Goal: Task Accomplishment & Management: Use online tool/utility

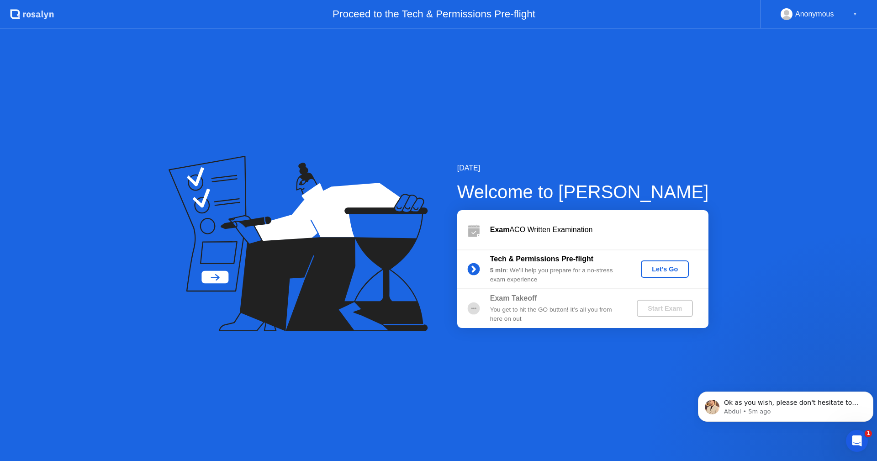
click at [669, 268] on div "Let's Go" at bounding box center [665, 268] width 41 height 7
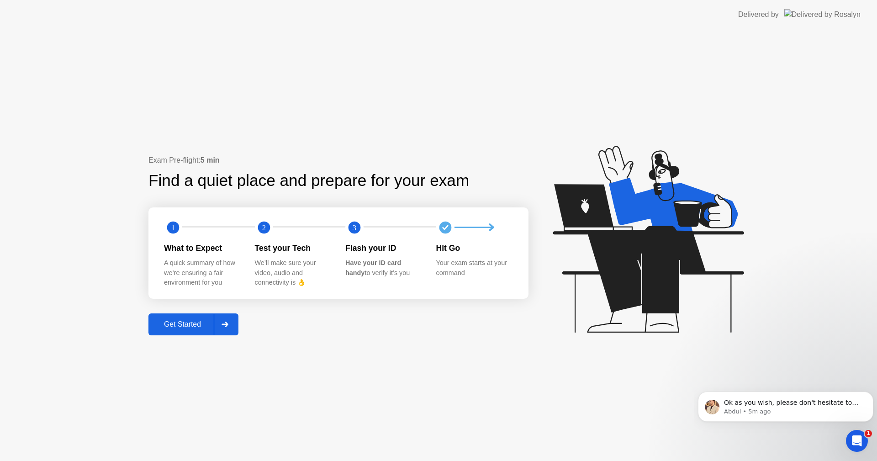
click at [189, 325] on div "Get Started" at bounding box center [182, 324] width 63 height 8
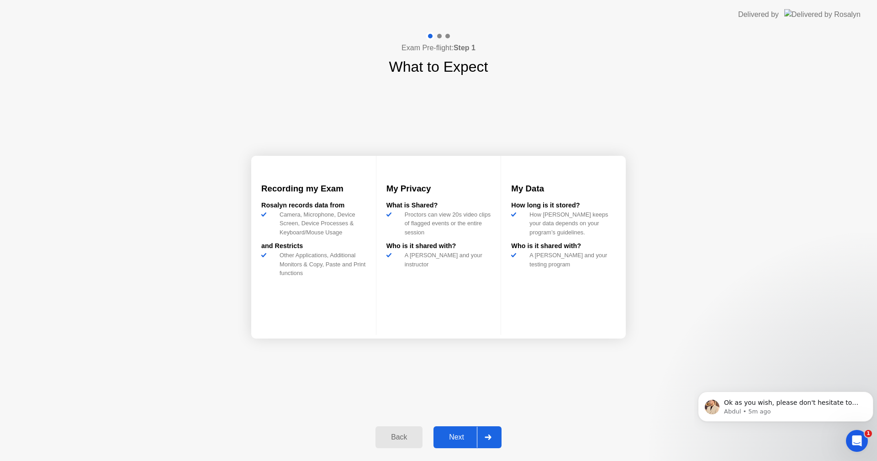
click at [447, 439] on div "Next" at bounding box center [456, 437] width 41 height 8
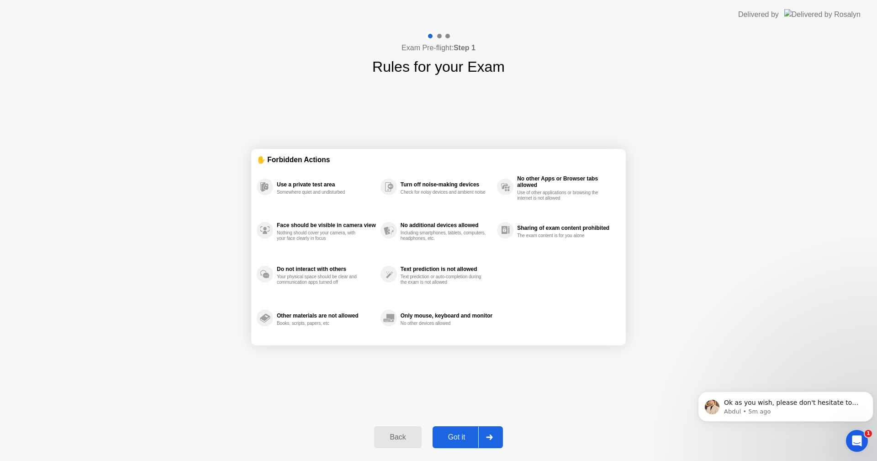
click at [450, 437] on div "Got it" at bounding box center [456, 437] width 43 height 8
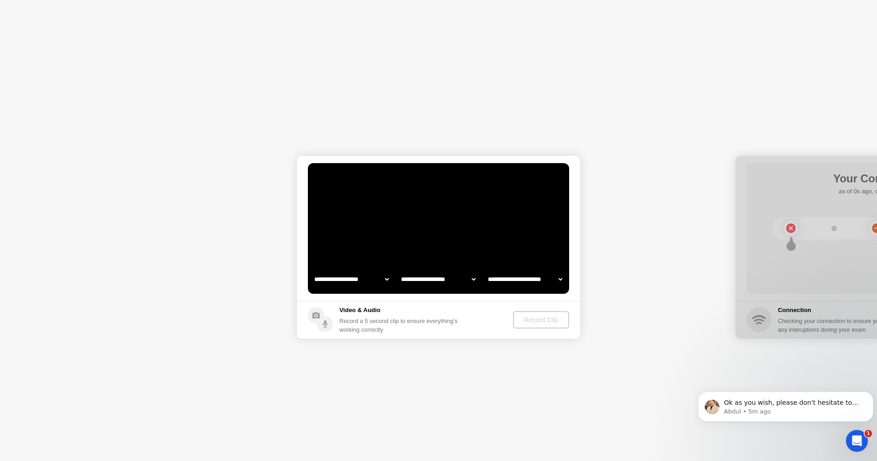
select select "**********"
select select "*******"
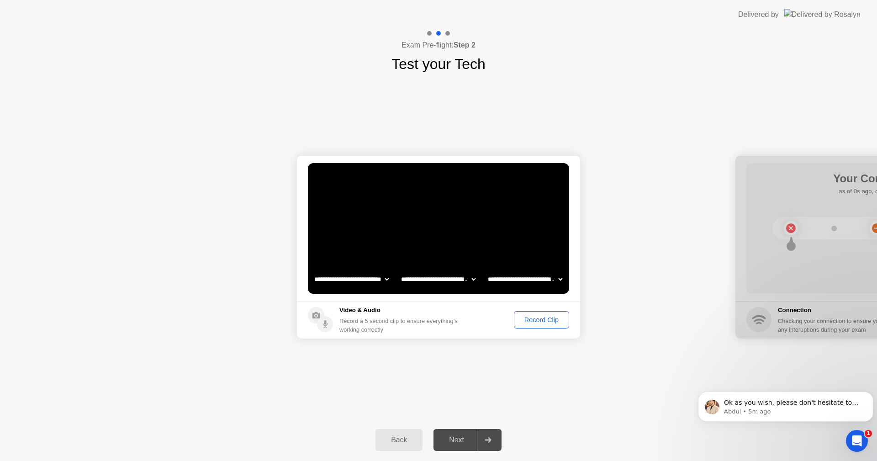
click at [542, 318] on div "Record Clip" at bounding box center [541, 319] width 49 height 7
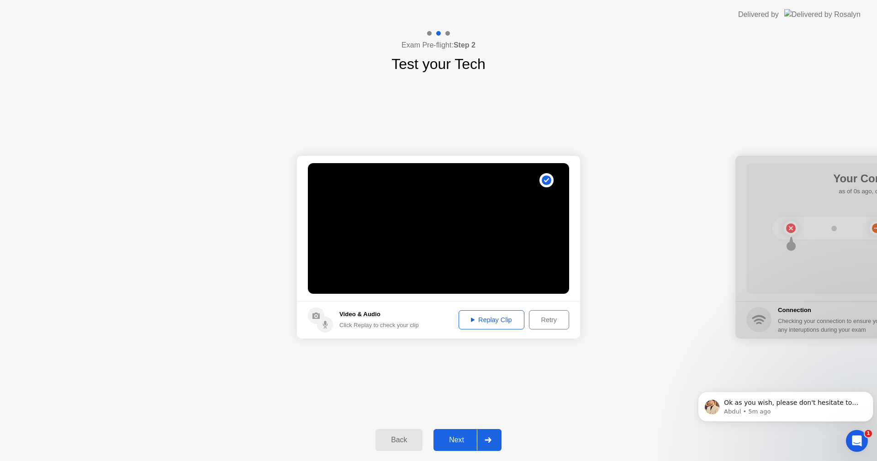
click at [491, 320] on div "Replay Clip" at bounding box center [491, 319] width 59 height 7
click at [447, 444] on div "Next" at bounding box center [456, 440] width 41 height 8
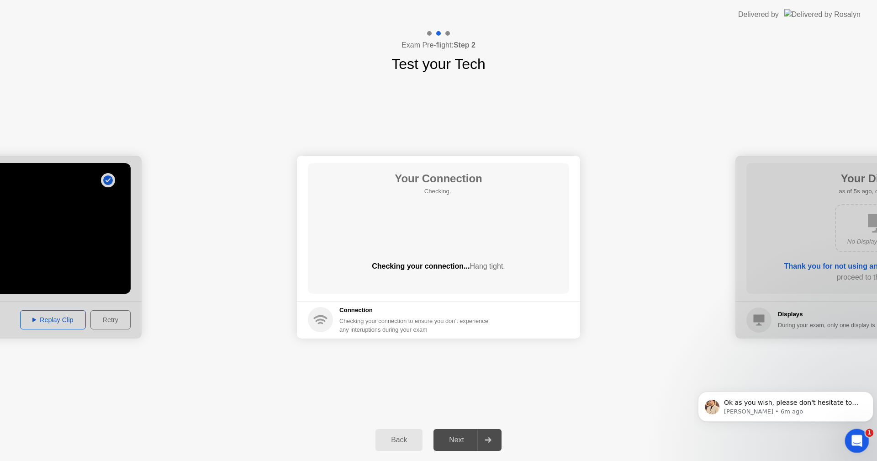
click at [861, 438] on icon "Open Intercom Messenger" at bounding box center [855, 439] width 15 height 15
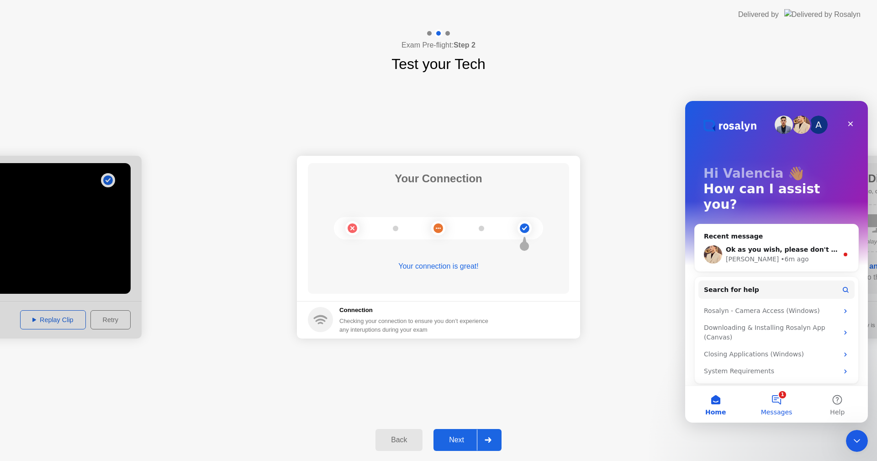
click at [778, 397] on button "1 Messages" at bounding box center [776, 404] width 61 height 37
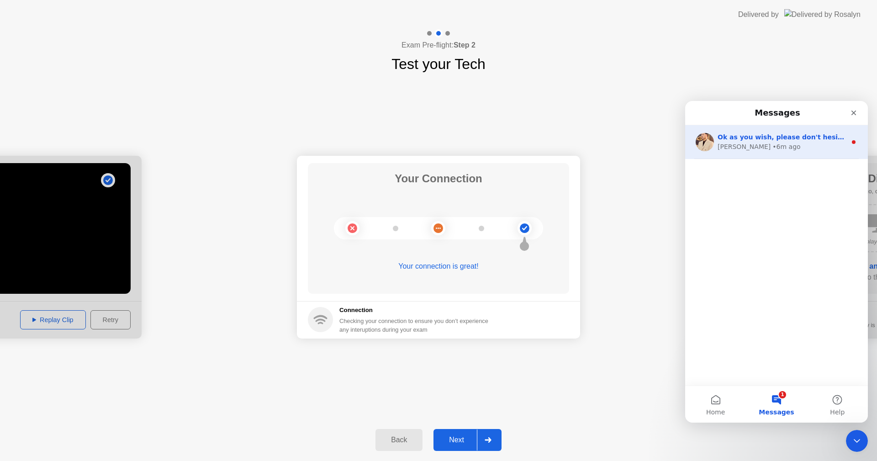
click at [786, 147] on div "[PERSON_NAME] • 6m ago" at bounding box center [782, 147] width 129 height 10
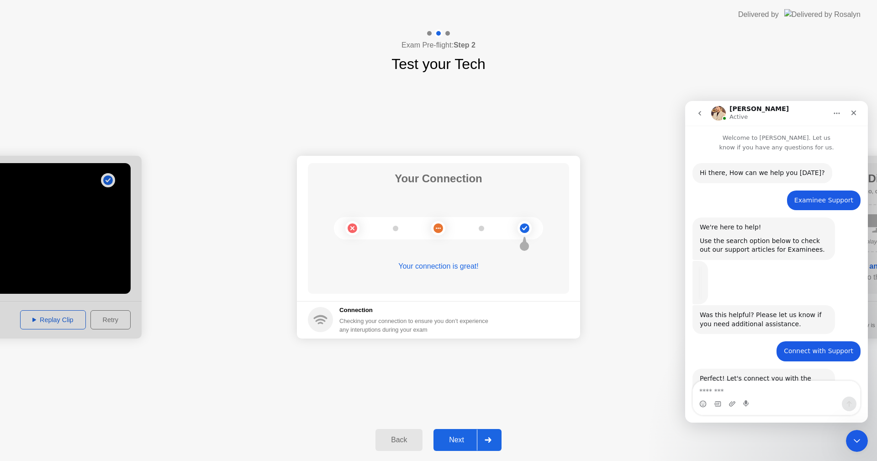
scroll to position [1, 0]
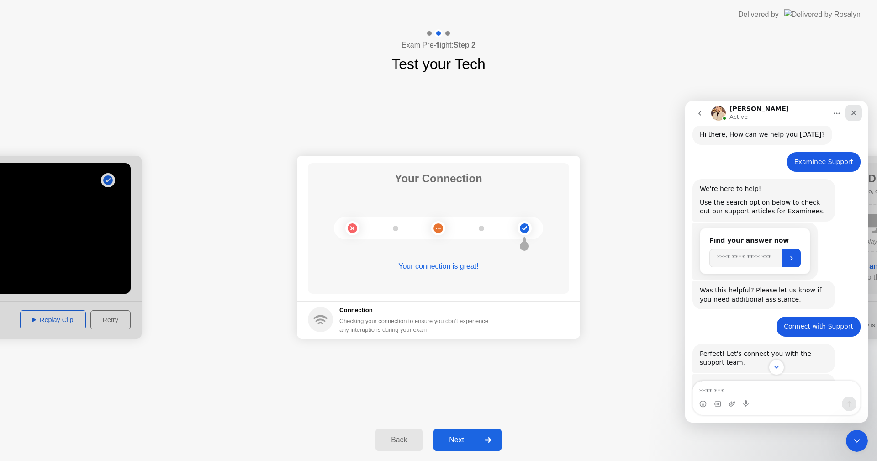
click at [856, 111] on icon "Close" at bounding box center [853, 113] width 5 height 5
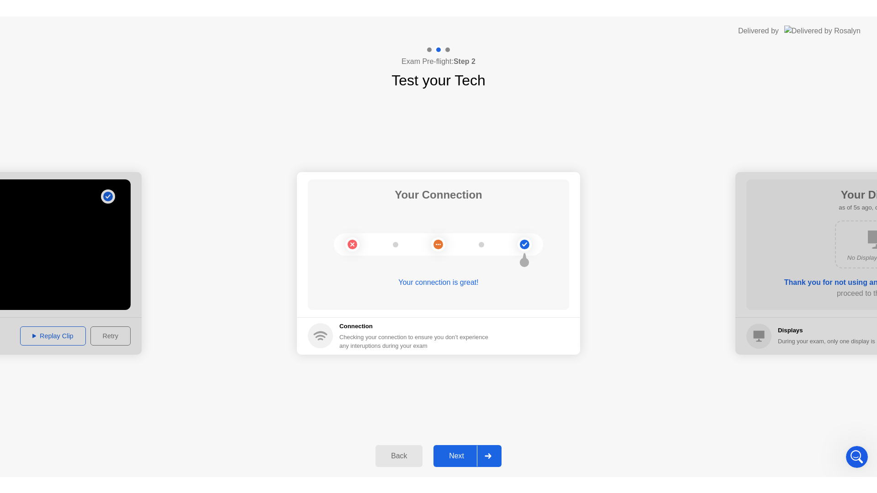
scroll to position [1249, 0]
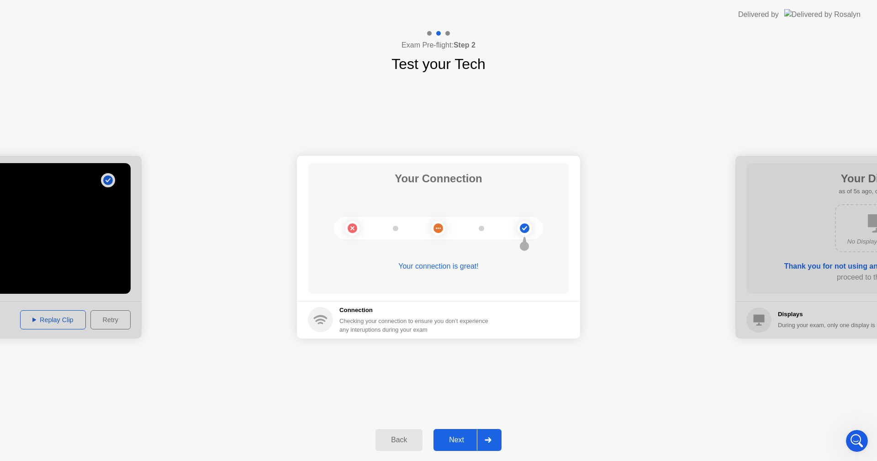
click at [461, 438] on div "Next" at bounding box center [456, 440] width 41 height 8
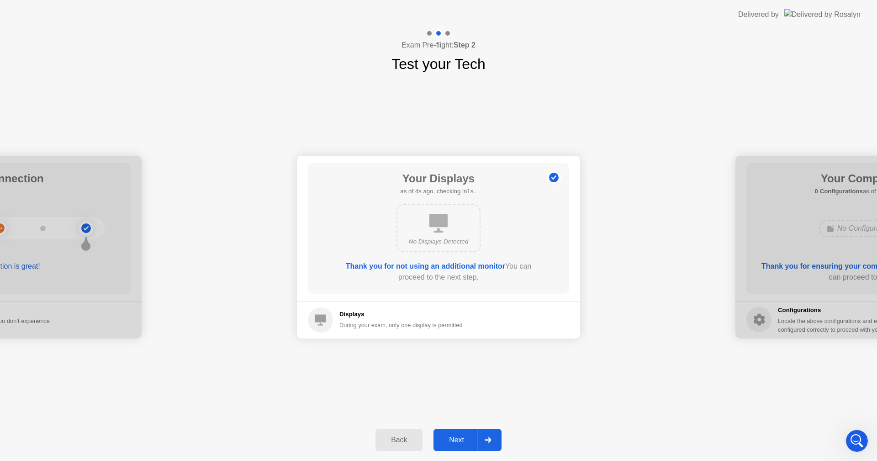
click at [461, 443] on div "Next" at bounding box center [456, 440] width 41 height 8
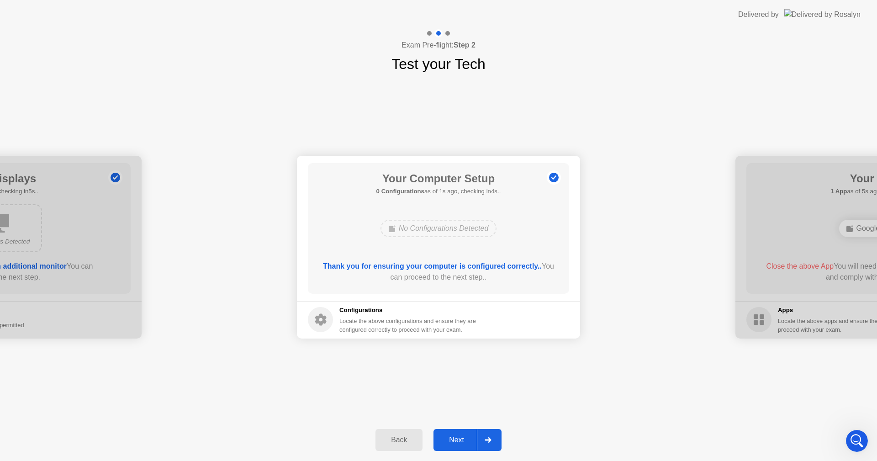
click at [461, 443] on div "Next" at bounding box center [456, 440] width 41 height 8
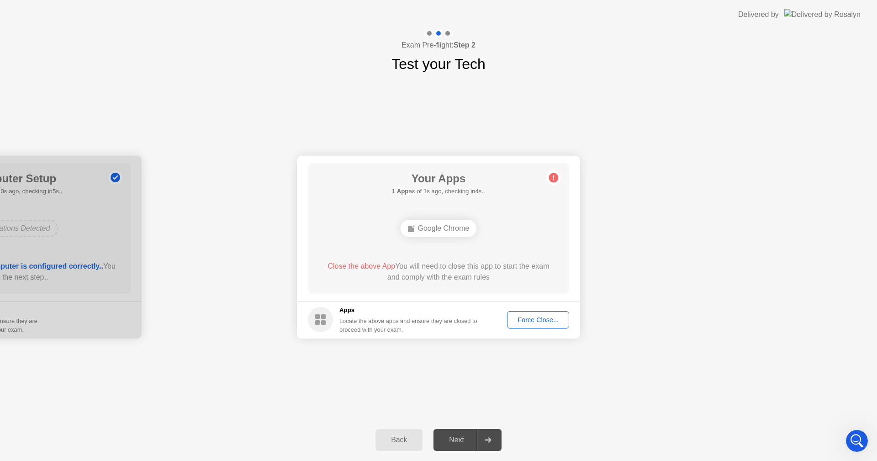
click at [540, 322] on div "Force Close..." at bounding box center [538, 319] width 56 height 7
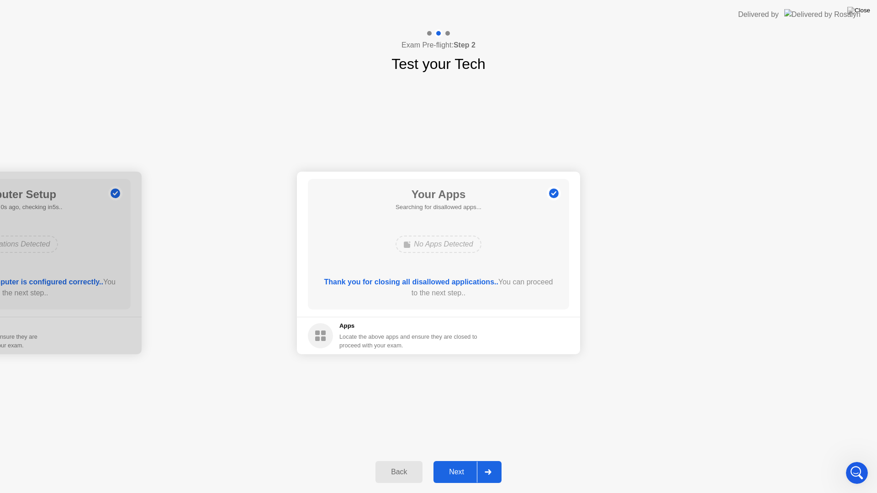
click at [458, 460] on div "Next" at bounding box center [456, 472] width 41 height 8
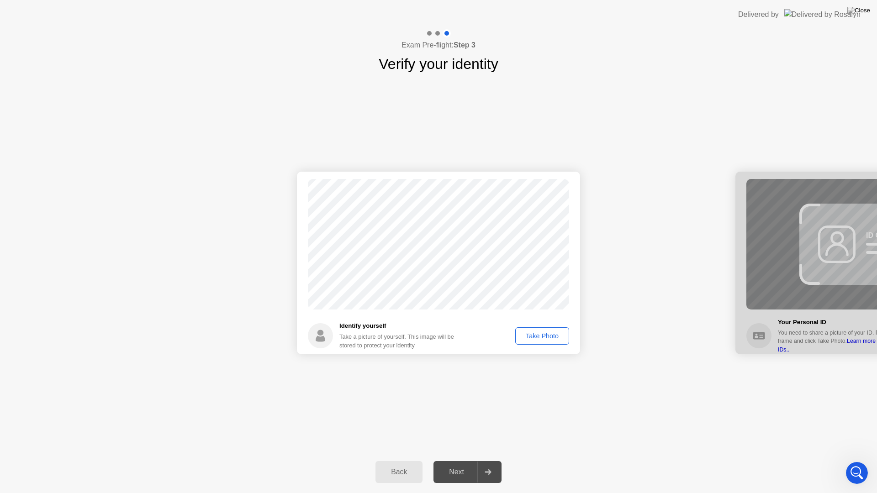
click at [544, 338] on div "Take Photo" at bounding box center [542, 336] width 48 height 7
click at [454, 460] on div "Next" at bounding box center [456, 472] width 41 height 8
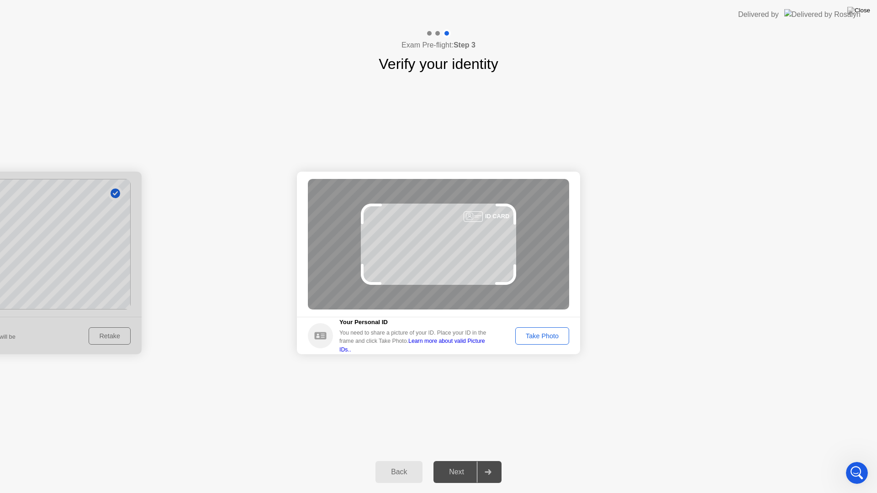
click at [534, 333] on div "Take Photo" at bounding box center [542, 336] width 48 height 7
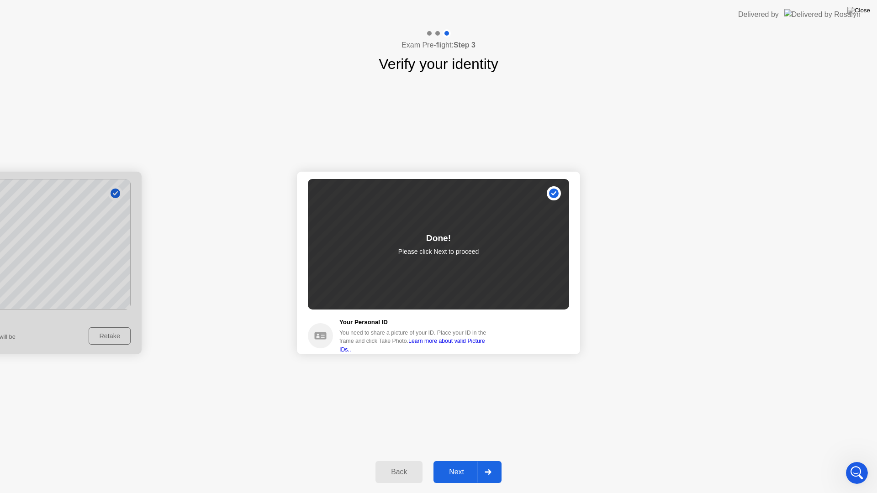
click at [461, 460] on div "Next" at bounding box center [456, 472] width 41 height 8
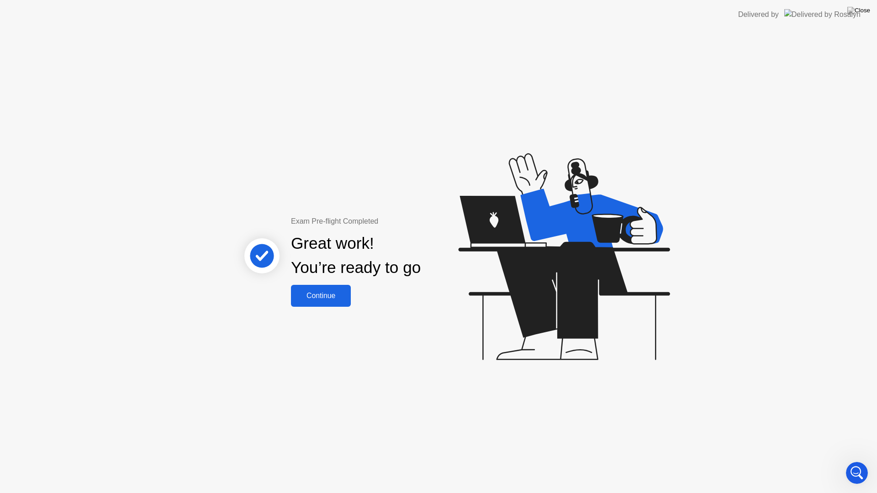
click at [320, 296] on div "Continue" at bounding box center [321, 296] width 54 height 8
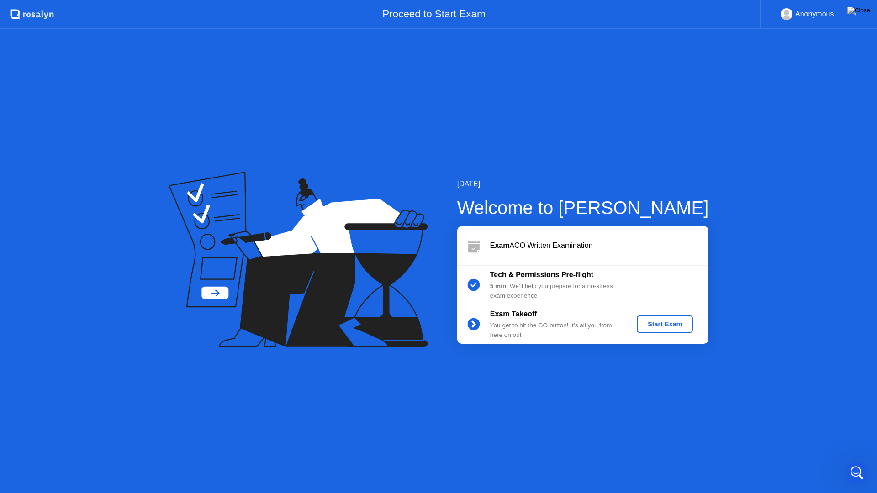
click at [652, 324] on div "Start Exam" at bounding box center [664, 324] width 49 height 7
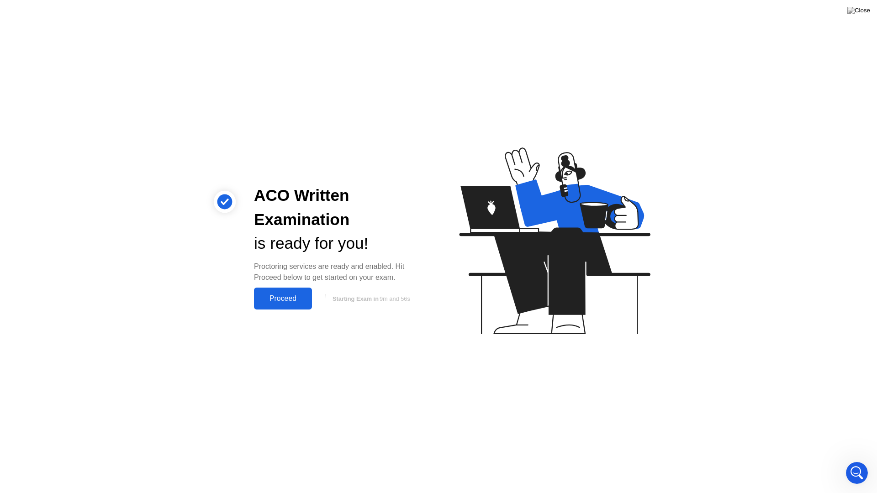
click at [283, 300] on div "Proceed" at bounding box center [283, 299] width 53 height 8
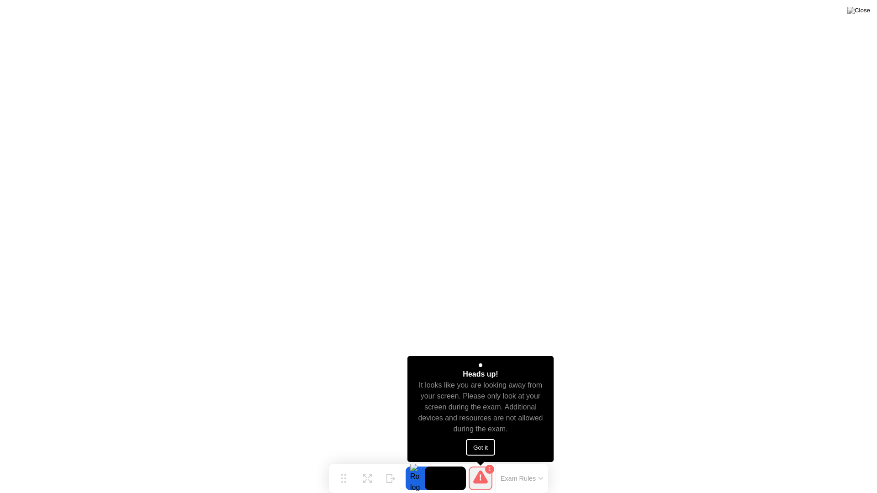
click at [480, 454] on button "Got it" at bounding box center [480, 447] width 29 height 16
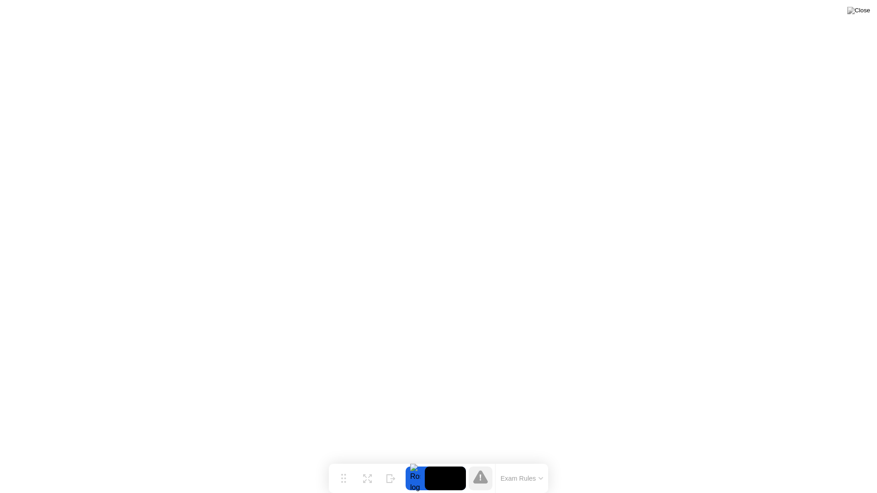
click at [541, 460] on icon at bounding box center [541, 478] width 5 height 3
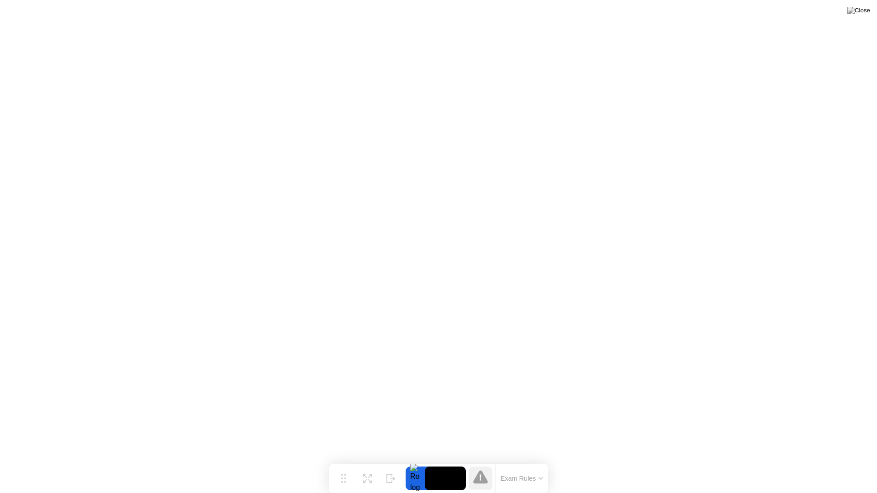
click at [416, 460] on div at bounding box center [415, 479] width 19 height 24
click at [346, 460] on icon at bounding box center [343, 474] width 5 height 9
click at [369, 460] on icon at bounding box center [367, 475] width 9 height 9
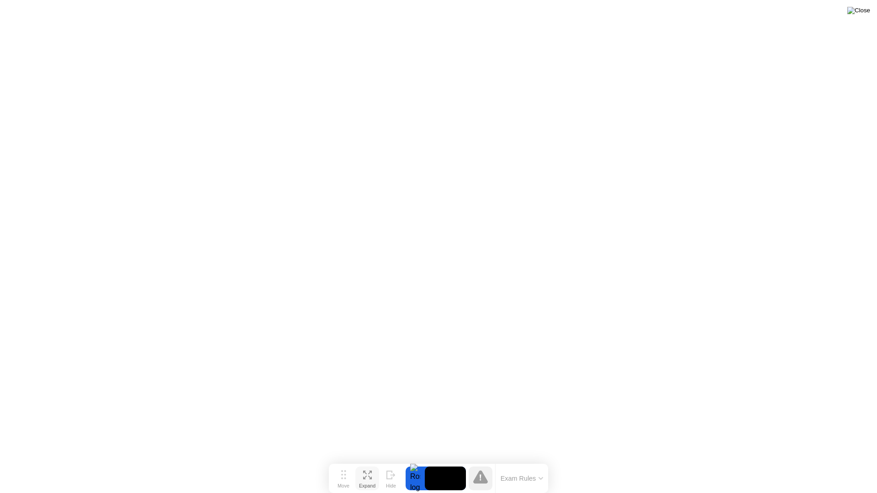
click at [866, 11] on img at bounding box center [858, 10] width 23 height 7
